Goal: Task Accomplishment & Management: Use online tool/utility

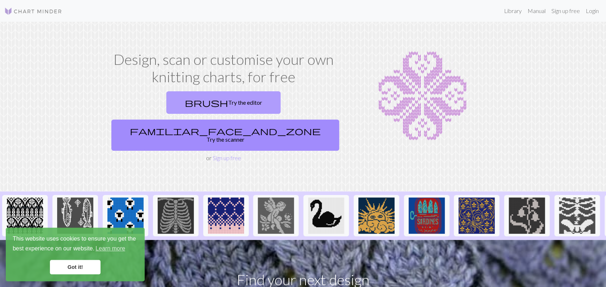
click at [172, 103] on link "brush Try the editor" at bounding box center [223, 102] width 114 height 22
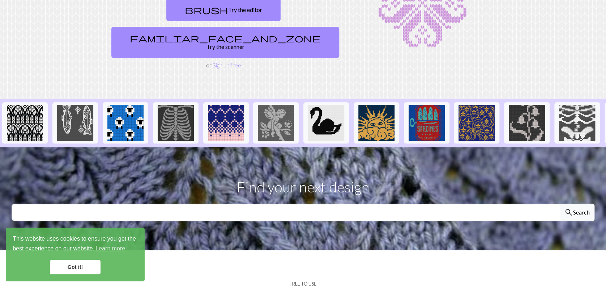
scroll to position [145, 0]
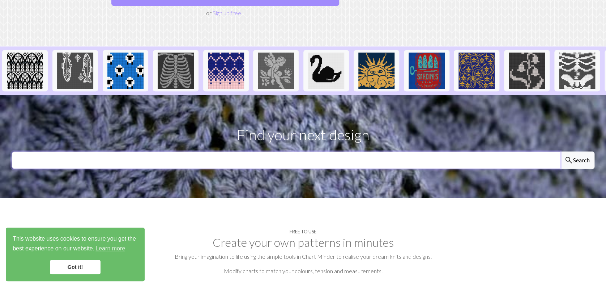
click at [282, 151] on input "text" at bounding box center [286, 159] width 549 height 17
type input "text"
click at [560, 151] on button "search Search" at bounding box center [577, 159] width 35 height 17
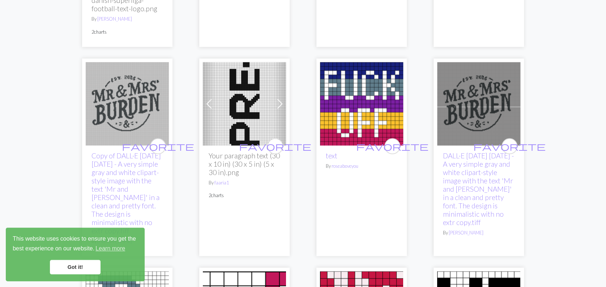
scroll to position [739, 0]
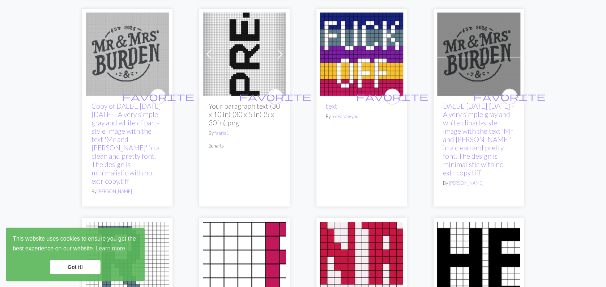
click at [78, 261] on link "Got it!" at bounding box center [75, 266] width 51 height 14
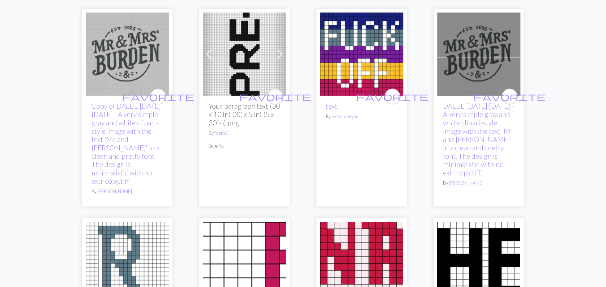
click at [238, 59] on img at bounding box center [244, 54] width 83 height 83
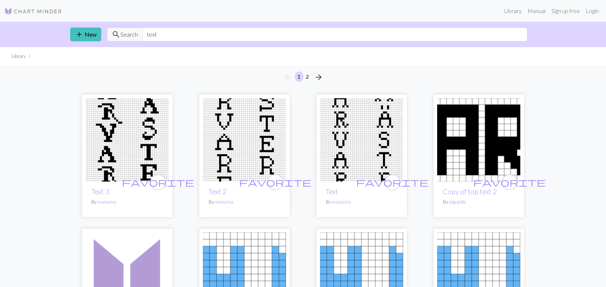
click at [243, 123] on img at bounding box center [244, 139] width 83 height 83
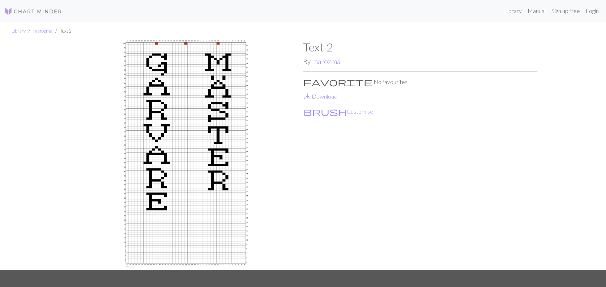
click at [163, 67] on img at bounding box center [186, 154] width 234 height 229
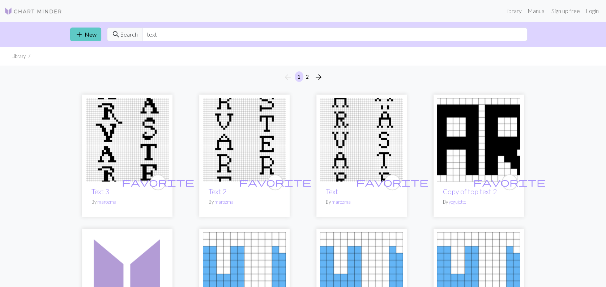
click at [87, 37] on link "add New" at bounding box center [85, 34] width 31 height 14
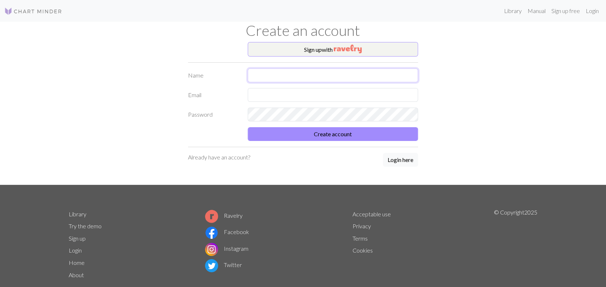
click at [288, 72] on input "text" at bounding box center [333, 75] width 170 height 14
type input "Wut [PERSON_NAME] [PERSON_NAME]"
type input "[EMAIL_ADDRESS][DOMAIN_NAME]"
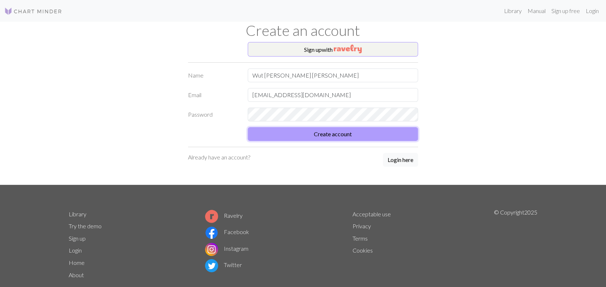
click at [307, 133] on button "Create account" at bounding box center [333, 134] width 170 height 14
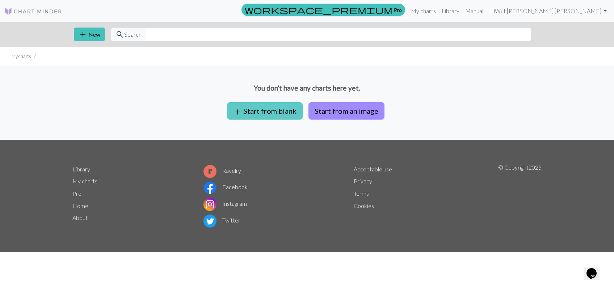
click at [292, 111] on button "add Start from blank" at bounding box center [265, 110] width 76 height 17
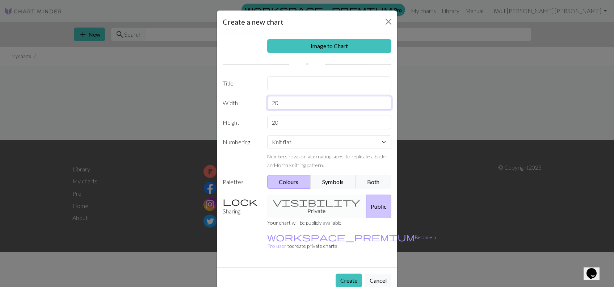
drag, startPoint x: 299, startPoint y: 106, endPoint x: 270, endPoint y: 102, distance: 29.7
click at [270, 102] on input "20" at bounding box center [329, 103] width 124 height 14
type input "1.5"
click at [299, 128] on input "20" at bounding box center [329, 122] width 124 height 14
type input "2"
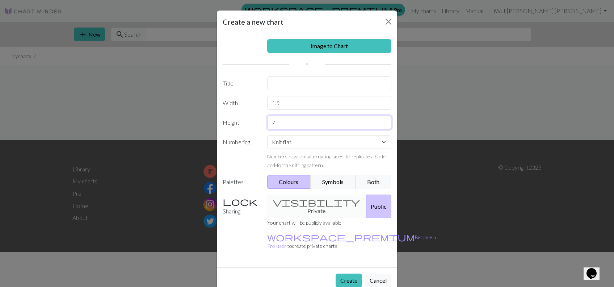
type input "7"
click at [305, 144] on select "Knit flat Knit in the round Lace knitting Cross stitch" at bounding box center [329, 142] width 124 height 14
select select "crossstitch"
click at [267, 135] on select "Knit flat Knit in the round Lace knitting Cross stitch" at bounding box center [329, 142] width 124 height 14
click at [316, 200] on div "visibility Private Public" at bounding box center [329, 206] width 133 height 24
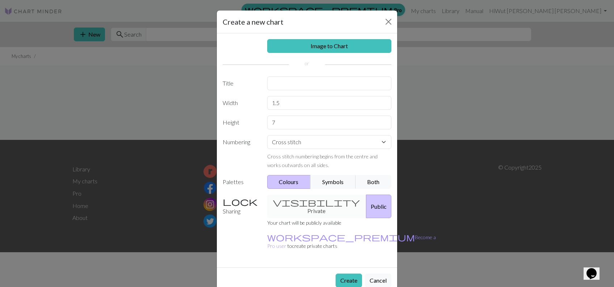
click at [307, 201] on div "visibility Private Public" at bounding box center [329, 206] width 133 height 24
click at [304, 201] on div "visibility Private Public" at bounding box center [329, 206] width 133 height 24
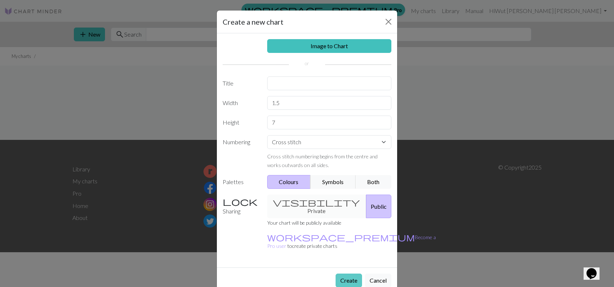
click at [349, 273] on button "Create" at bounding box center [348, 280] width 26 height 14
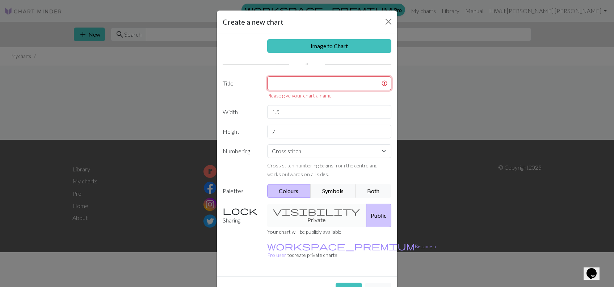
click at [340, 85] on input "text" at bounding box center [329, 83] width 124 height 14
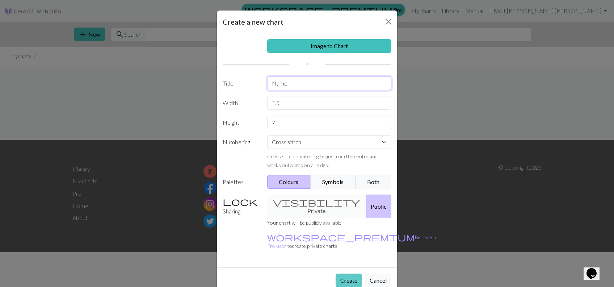
type input "Name"
click at [345, 273] on button "Create" at bounding box center [348, 280] width 26 height 14
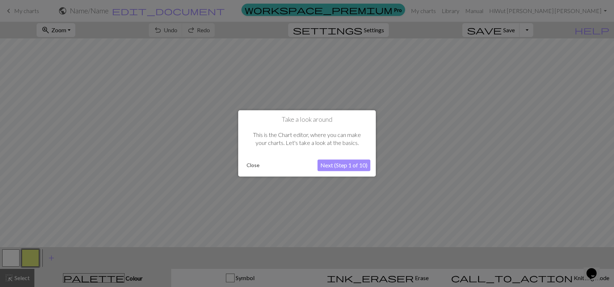
click at [341, 165] on button "Next (Step 1 of 10)" at bounding box center [343, 166] width 53 height 12
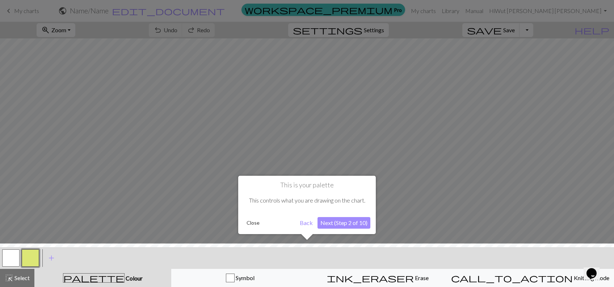
click at [330, 223] on button "Next (Step 2 of 10)" at bounding box center [343, 223] width 53 height 12
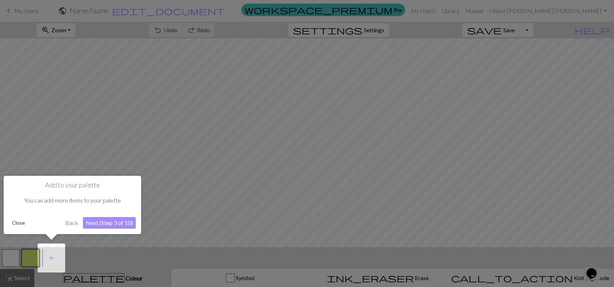
click at [76, 217] on button "Back" at bounding box center [71, 223] width 19 height 12
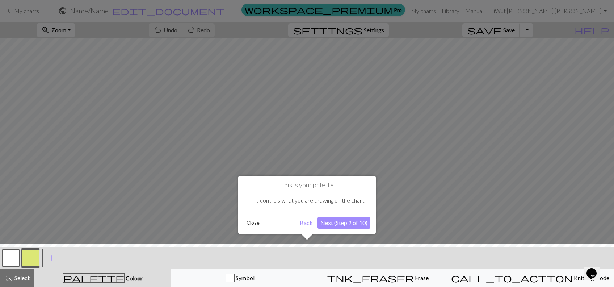
click at [327, 221] on button "Next (Step 2 of 10)" at bounding box center [343, 223] width 53 height 12
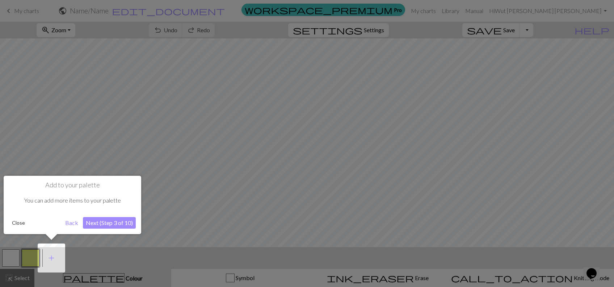
click at [126, 223] on button "Next (Step 3 of 10)" at bounding box center [109, 223] width 53 height 12
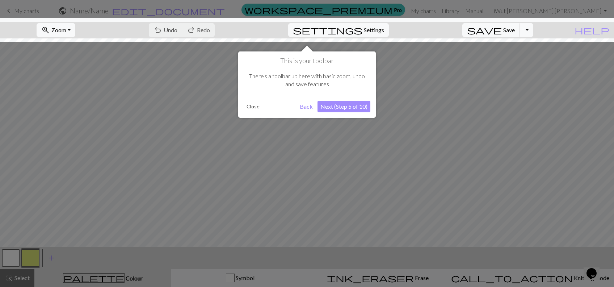
click at [330, 110] on button "Next (Step 5 of 10)" at bounding box center [343, 107] width 53 height 12
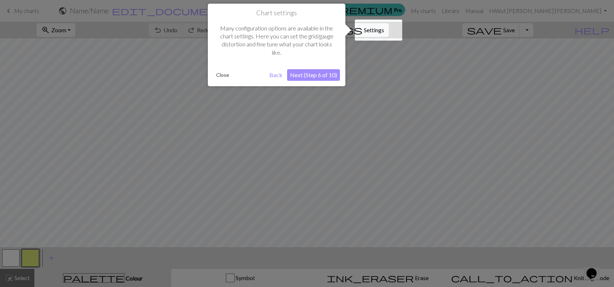
click at [322, 75] on button "Next (Step 6 of 10)" at bounding box center [313, 75] width 53 height 12
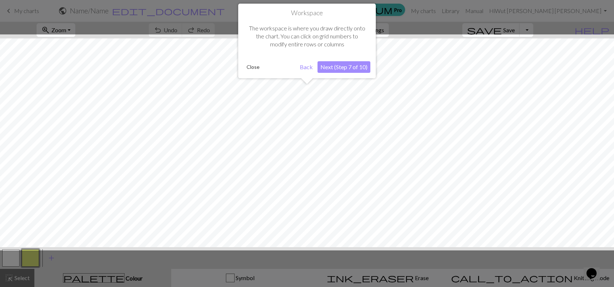
click at [338, 62] on button "Next (Step 7 of 10)" at bounding box center [343, 67] width 53 height 12
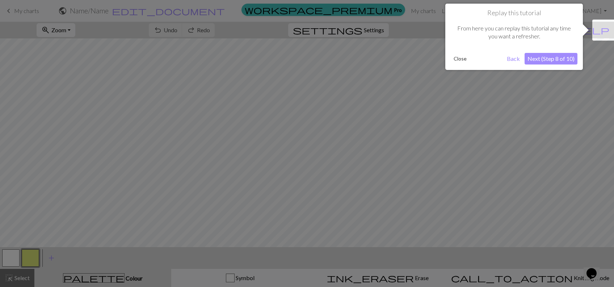
click at [536, 60] on button "Next (Step 8 of 10)" at bounding box center [550, 59] width 53 height 12
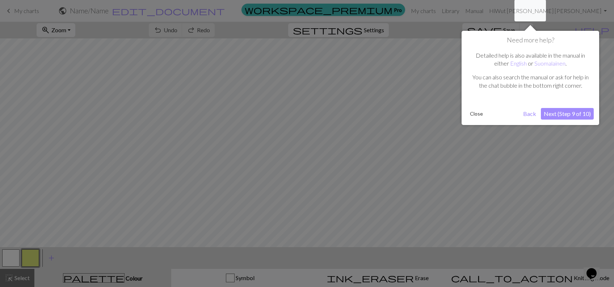
click at [553, 110] on button "Next (Step 9 of 10)" at bounding box center [567, 114] width 53 height 12
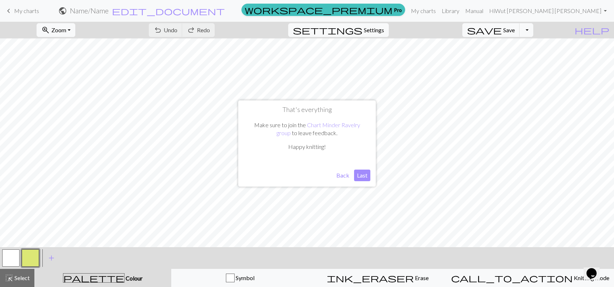
click at [359, 176] on button "Last" at bounding box center [362, 175] width 16 height 12
click at [325, 21] on nav "keyboard_arrow_left My charts public Name / Name edit_document Edit settings wo…" at bounding box center [307, 11] width 614 height 22
